Goal: Information Seeking & Learning: Find contact information

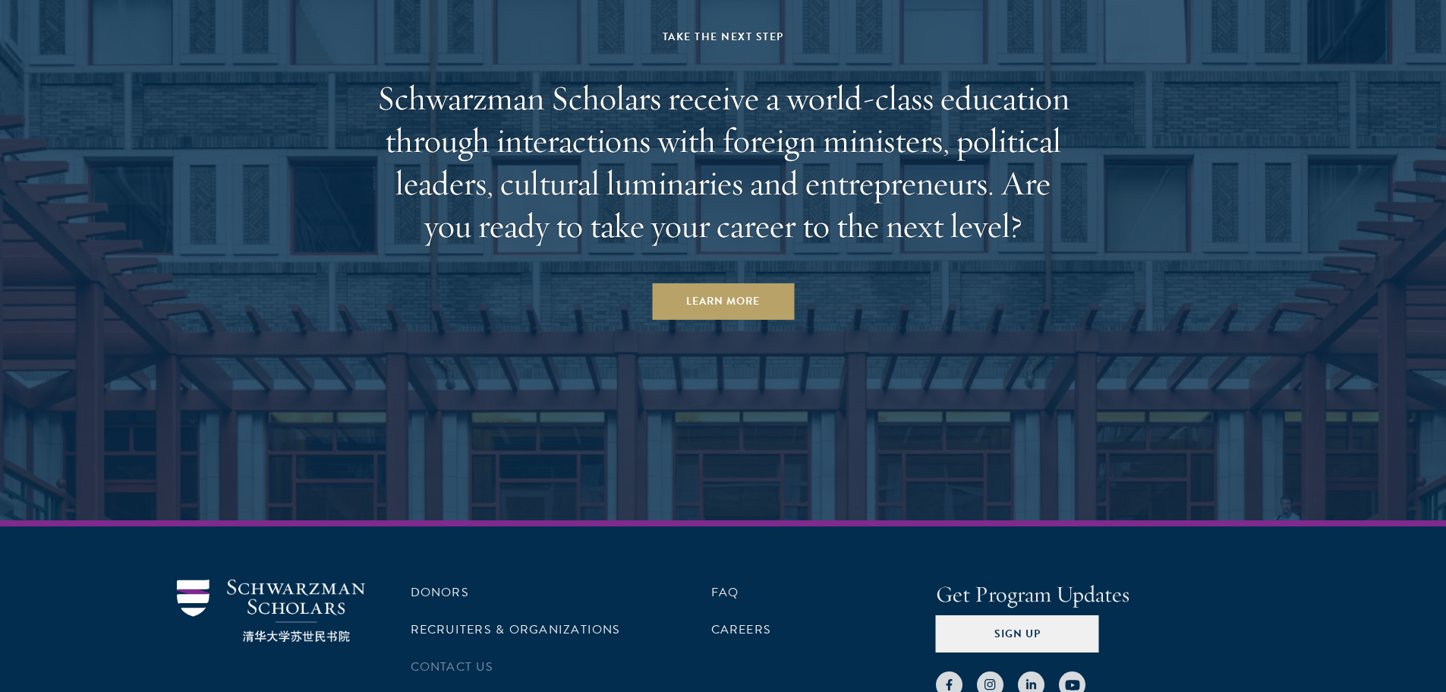
scroll to position [4801, 0]
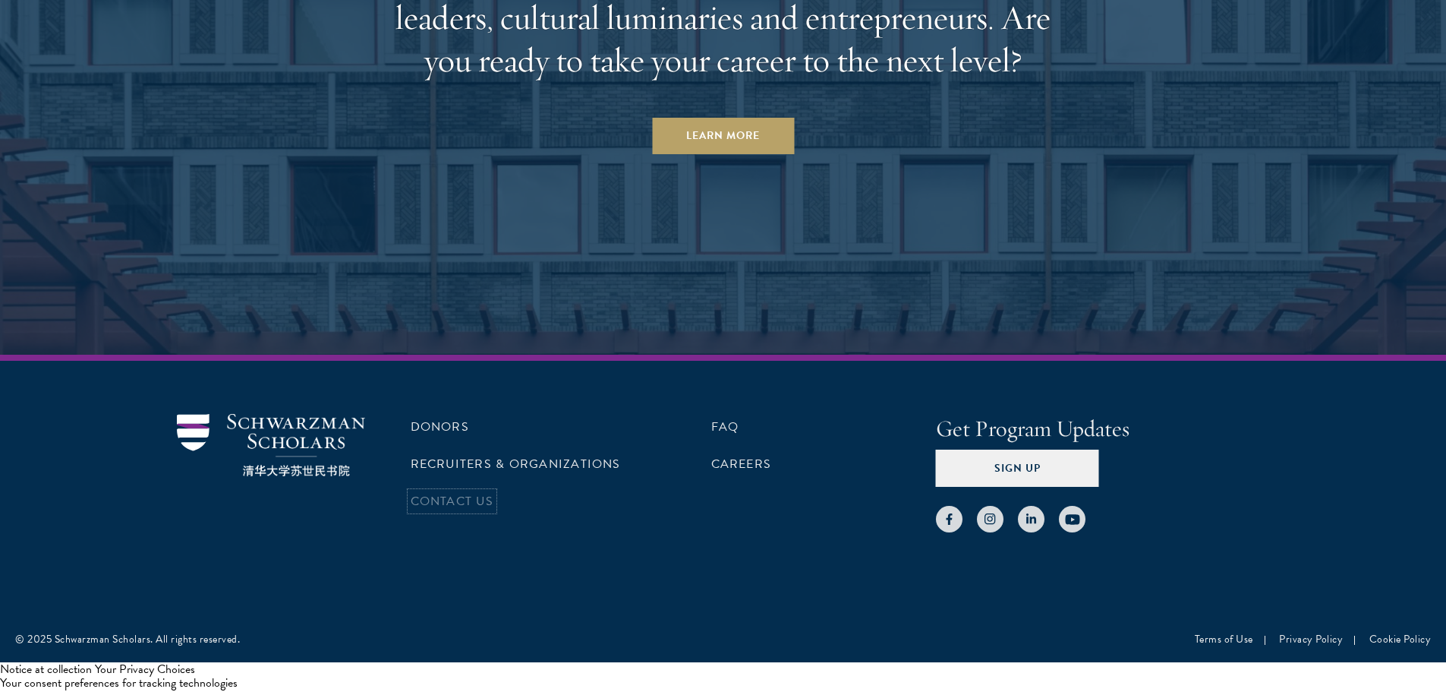
click at [468, 506] on link "Contact Us" at bounding box center [452, 501] width 83 height 18
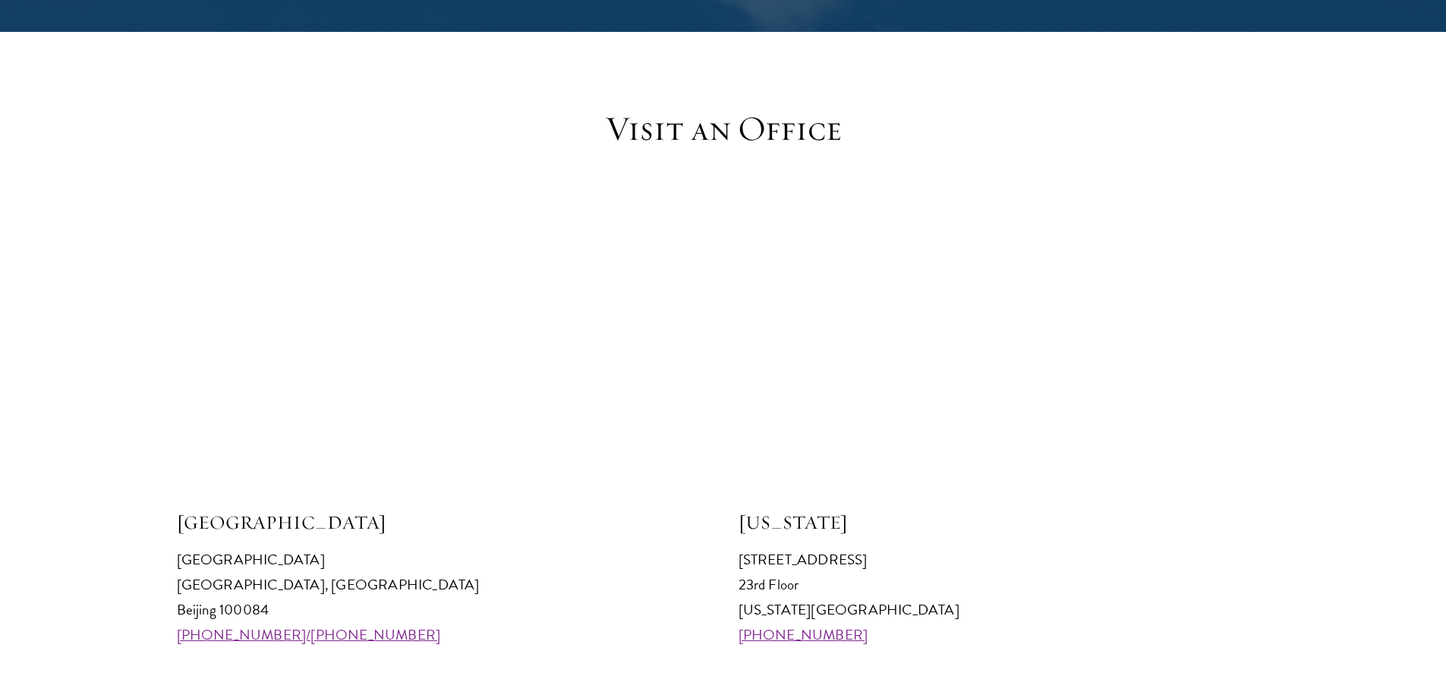
scroll to position [1443, 0]
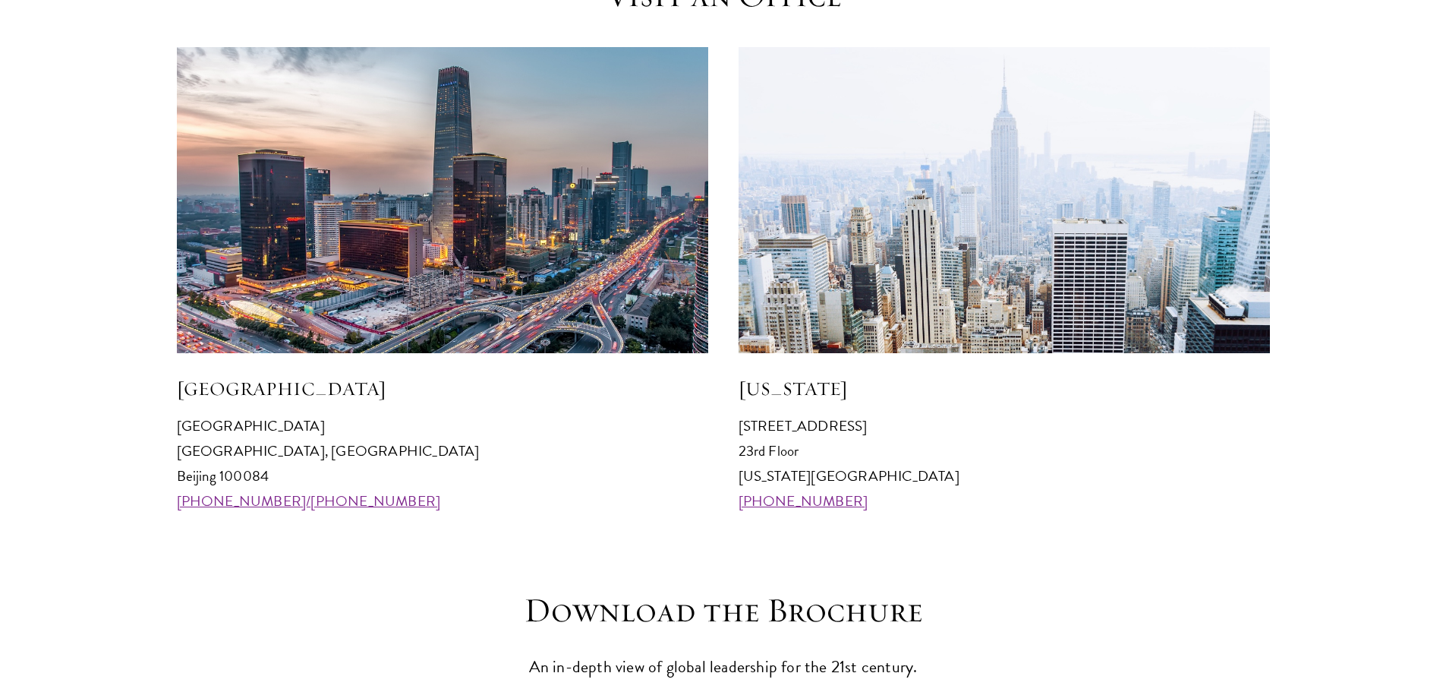
drag, startPoint x: 761, startPoint y: 498, endPoint x: 840, endPoint y: 521, distance: 82.2
drag, startPoint x: 836, startPoint y: 497, endPoint x: 732, endPoint y: 508, distance: 104.6
click at [732, 508] on div "Beijing Schwarzman College Tsinghua University, Haidian District Beijing 100084…" at bounding box center [723, 280] width 1093 height 467
copy link "+1 212 314 8740"
